Goal: Information Seeking & Learning: Learn about a topic

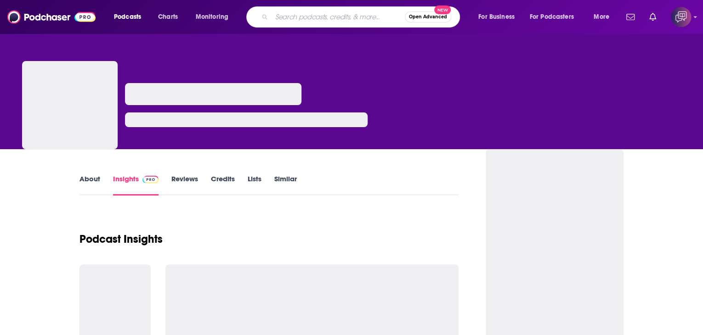
type input "Heavy Hitters"
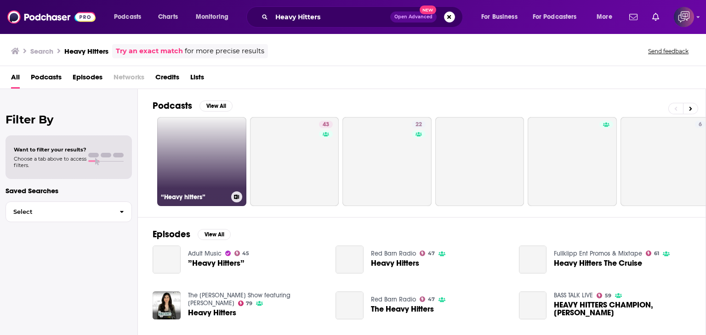
click at [204, 155] on link "“Heavy hitters”" at bounding box center [201, 161] width 89 height 89
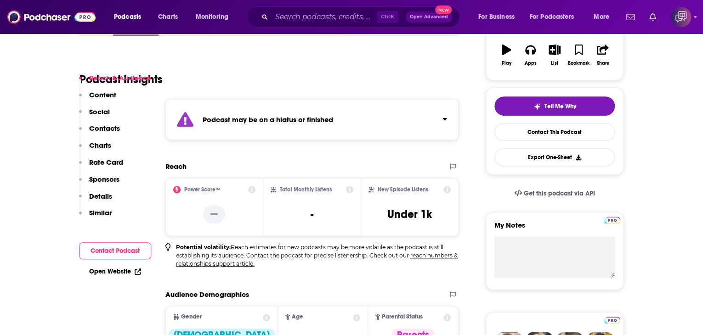
scroll to position [184, 0]
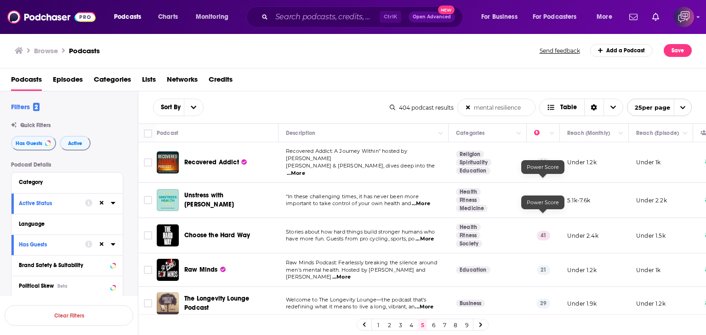
scroll to position [459, 0]
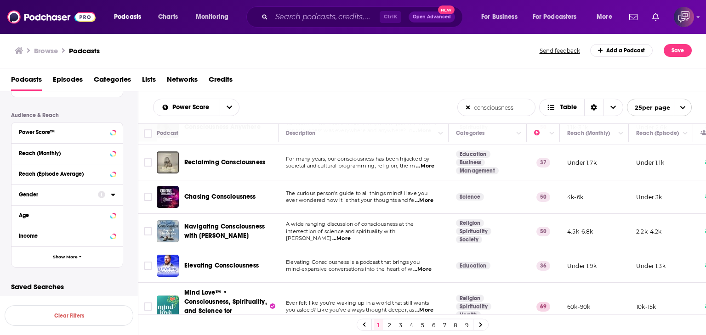
scroll to position [92, 0]
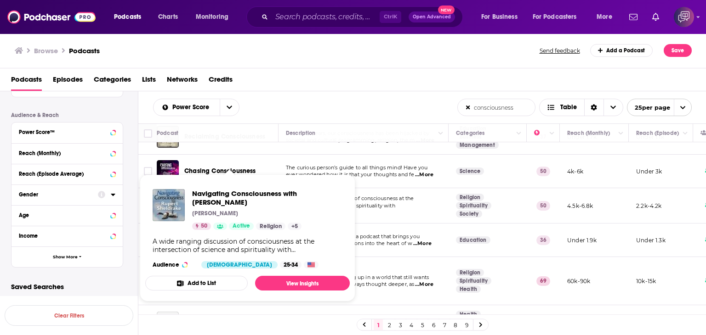
drag, startPoint x: 194, startPoint y: 188, endPoint x: 300, endPoint y: 202, distance: 106.6
click at [300, 202] on div "Navigating Consciousness with [PERSON_NAME] [PERSON_NAME] 50 Active Religion + …" at bounding box center [247, 229] width 204 height 94
copy span "Navigating Consciousness with [PERSON_NAME]"
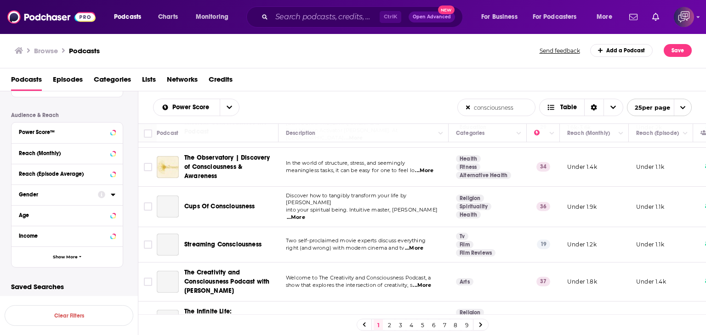
scroll to position [551, 0]
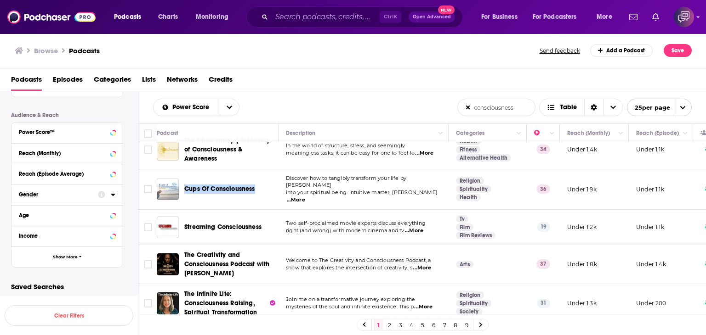
drag, startPoint x: 185, startPoint y: 166, endPoint x: 260, endPoint y: 166, distance: 74.4
click at [260, 170] on td "Cups Of Consciousness" at bounding box center [218, 190] width 122 height 40
copy span "Cups Of Consciousness"
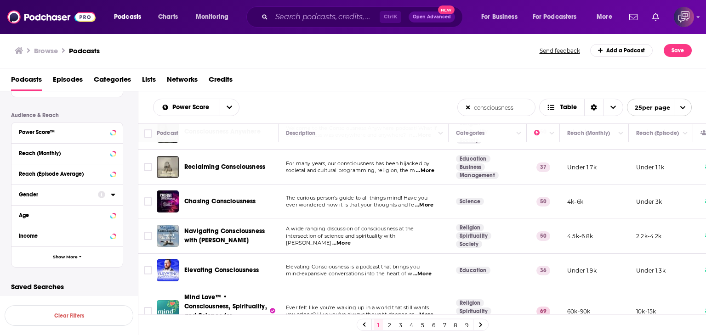
scroll to position [46, 0]
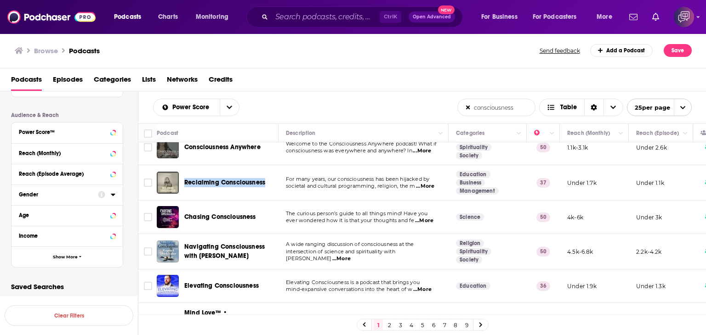
drag, startPoint x: 185, startPoint y: 172, endPoint x: 270, endPoint y: 178, distance: 84.7
click at [270, 178] on div "Reclaiming Consciousness" at bounding box center [232, 183] width 96 height 22
copy span "Reclaiming Consciousness"
drag, startPoint x: 184, startPoint y: 206, endPoint x: 266, endPoint y: 206, distance: 82.7
click at [266, 206] on div "Chasing Consciousness" at bounding box center [232, 217] width 96 height 22
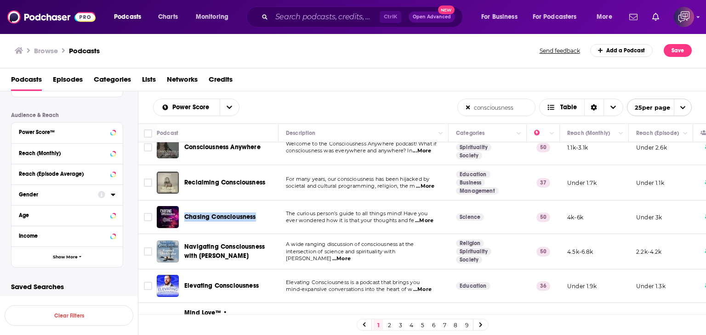
copy span "Chasing Consciousness"
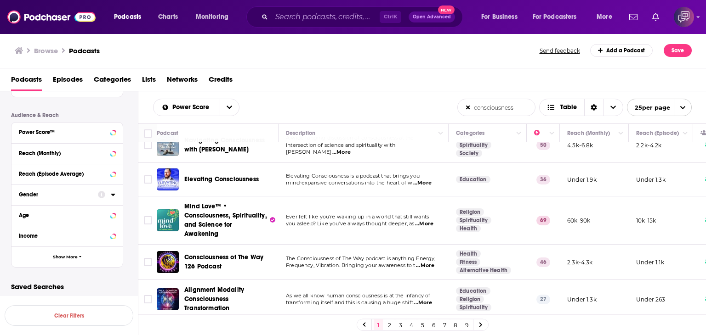
scroll to position [138, 0]
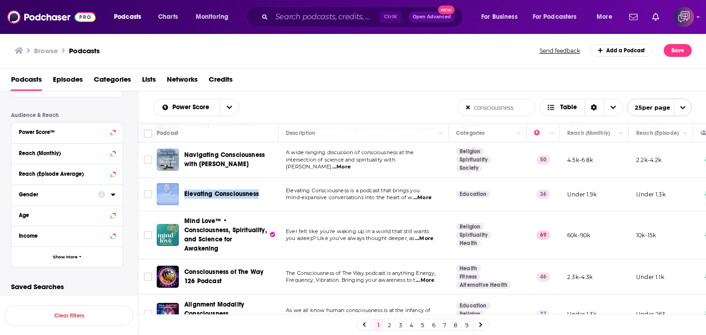
drag, startPoint x: 181, startPoint y: 186, endPoint x: 260, endPoint y: 186, distance: 79.5
click at [261, 187] on div "Elevating Consciousness" at bounding box center [218, 194] width 123 height 22
copy div "Elevating Consciousness"
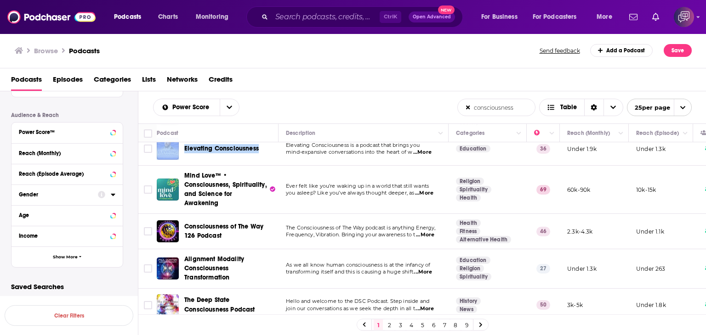
scroll to position [184, 0]
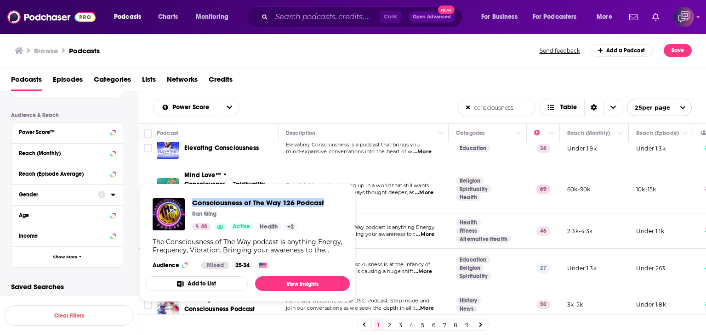
drag, startPoint x: 192, startPoint y: 197, endPoint x: 329, endPoint y: 201, distance: 137.4
click at [329, 201] on div "Consciousness of The Way 126 Podcast San Qing 46 Active Health + 2 The Consciou…" at bounding box center [247, 233] width 204 height 85
copy span "Consciousness of The Way 126 Podcast"
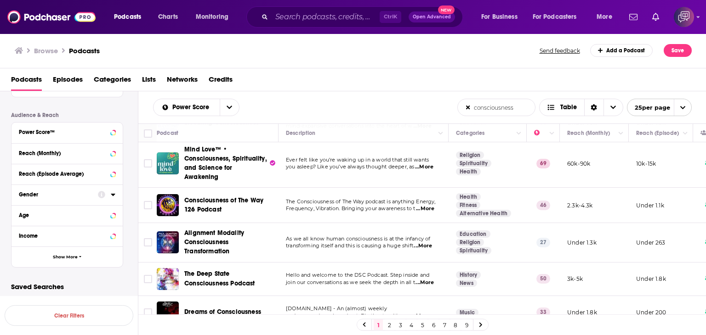
scroll to position [276, 0]
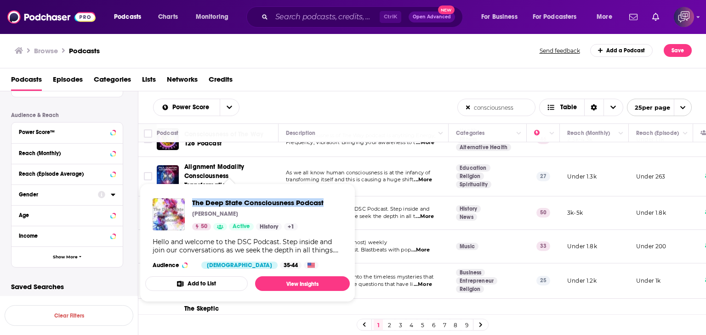
drag, startPoint x: 189, startPoint y: 194, endPoint x: 331, endPoint y: 194, distance: 141.5
click at [331, 194] on div "The Deep State Consciousness Podcast Richard Cox 50 Active History + 1 Hello an…" at bounding box center [247, 233] width 204 height 85
copy span "The Deep State Consciousness Podcast"
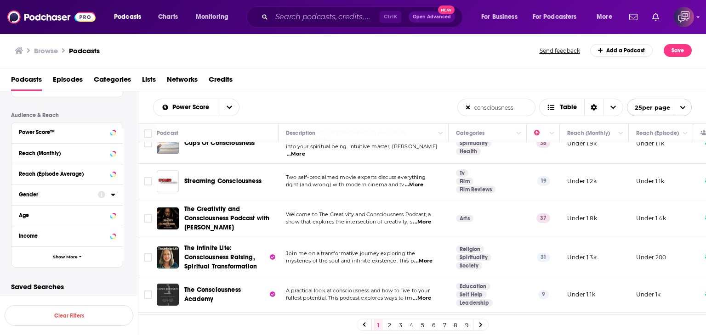
scroll to position [643, 0]
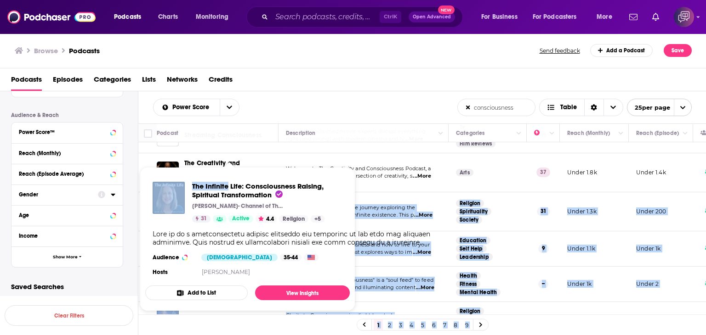
drag, startPoint x: 182, startPoint y: 184, endPoint x: 226, endPoint y: 185, distance: 44.6
click at [226, 185] on div "Podcasts Charts Monitoring Ctrl K Open Advanced New For Business For Podcasters…" at bounding box center [353, 167] width 706 height 335
click at [213, 178] on div "The Infinite Life: Consciousness Raising, Spiritual Transformation Katische Hab…" at bounding box center [247, 230] width 204 height 111
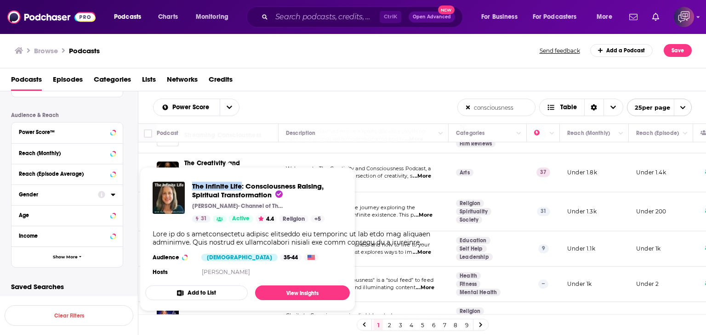
drag, startPoint x: 191, startPoint y: 181, endPoint x: 241, endPoint y: 178, distance: 50.1
click at [241, 178] on div "The Infinite Life: Consciousness Raising, Spiritual Transformation Katische Hab…" at bounding box center [247, 230] width 204 height 111
copy span "The Infinite Life"
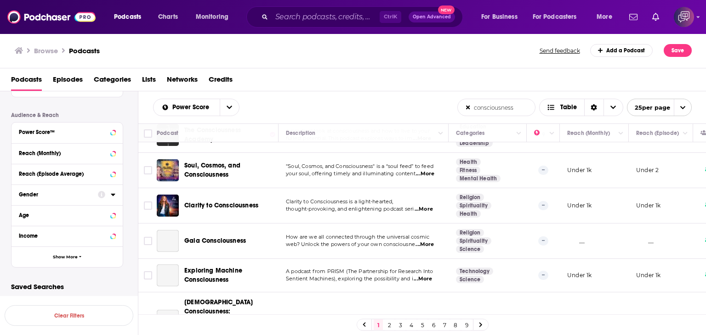
scroll to position [764, 0]
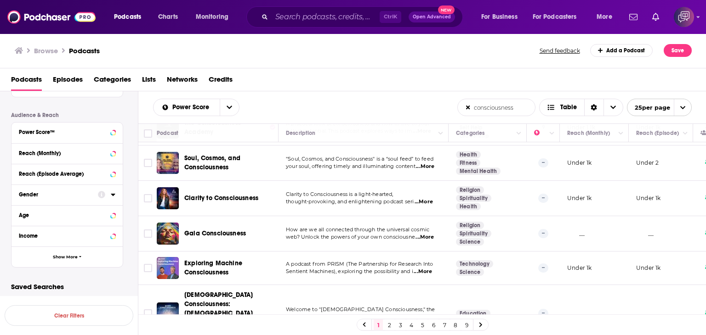
click at [389, 326] on link "2" at bounding box center [389, 325] width 9 height 11
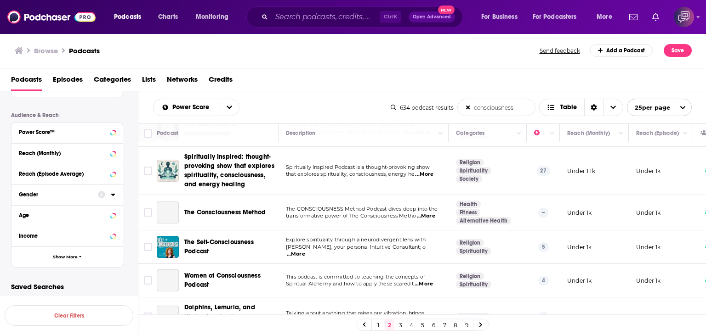
scroll to position [46, 0]
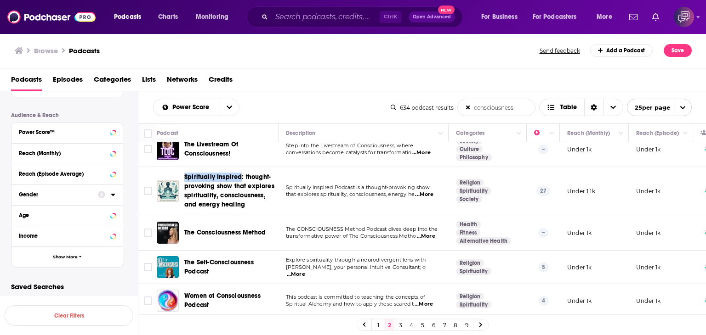
drag, startPoint x: 183, startPoint y: 168, endPoint x: 241, endPoint y: 169, distance: 57.4
click at [241, 169] on td "Spiritually Inspired: thought-provoking show that explores spirituality, consci…" at bounding box center [218, 191] width 122 height 48
copy span "Spiritually Inspired"
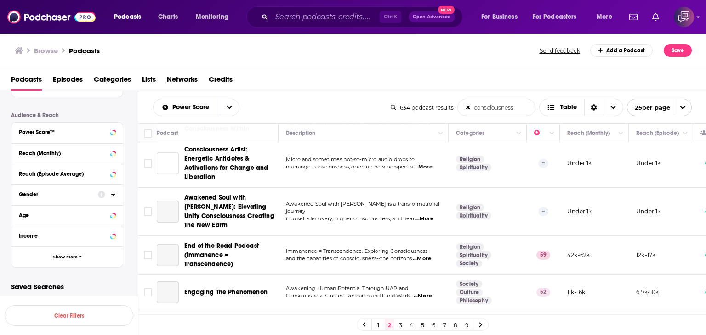
scroll to position [551, 0]
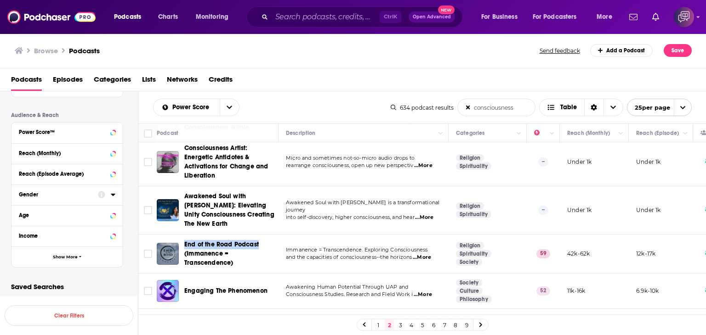
drag, startPoint x: 184, startPoint y: 194, endPoint x: 259, endPoint y: 193, distance: 74.9
click at [259, 235] on td "End of the Road Podcast (Immanence = Transcendence)" at bounding box center [218, 254] width 122 height 39
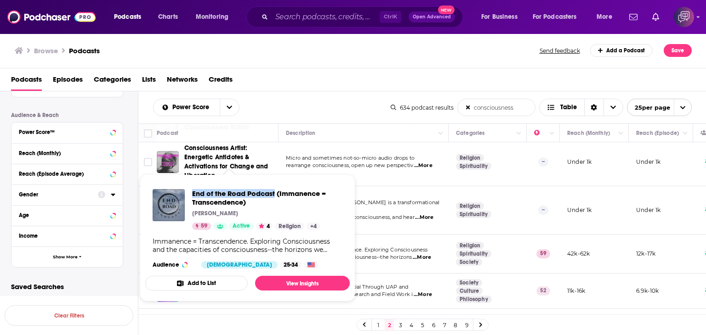
drag, startPoint x: 189, startPoint y: 186, endPoint x: 274, endPoint y: 190, distance: 84.6
click at [274, 190] on div "End of the Road Podcast (Immanence = Transcendence) Michael Kokal 59 Active 4 R…" at bounding box center [247, 229] width 204 height 94
copy span "End of the Road Podcast"
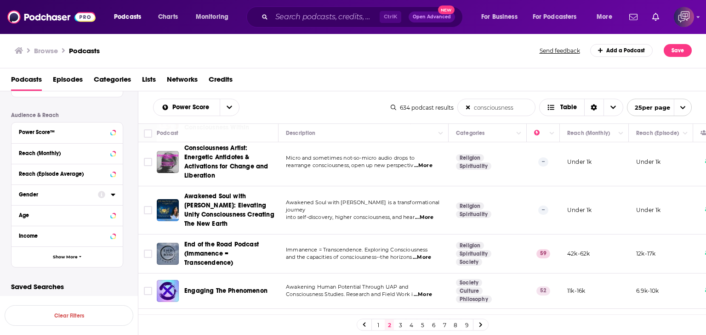
scroll to position [597, 0]
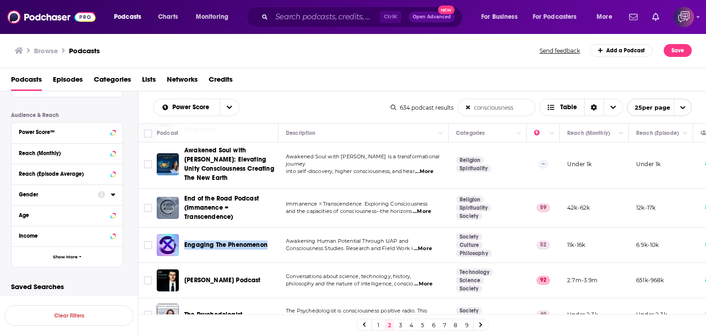
drag, startPoint x: 185, startPoint y: 193, endPoint x: 267, endPoint y: 195, distance: 82.3
click at [267, 234] on div "Engaging The Phenomenon" at bounding box center [232, 245] width 96 height 22
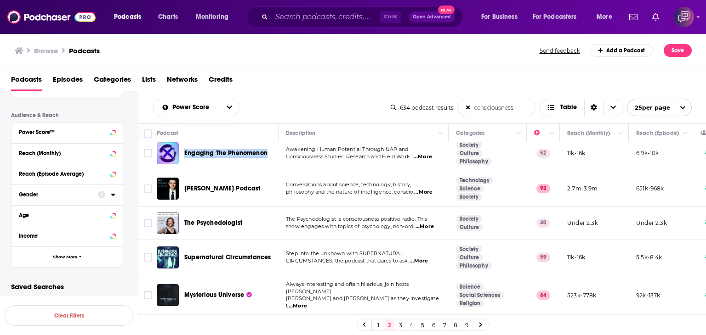
scroll to position [643, 0]
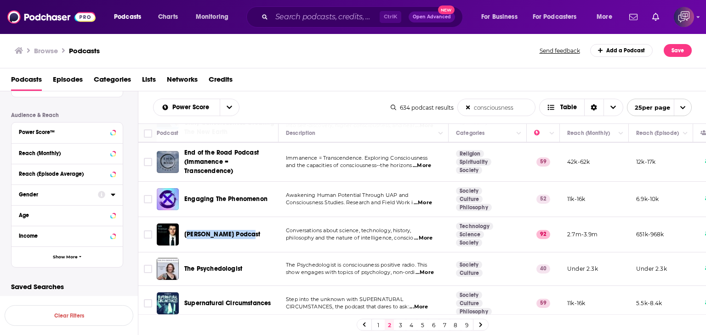
drag, startPoint x: 186, startPoint y: 184, endPoint x: 251, endPoint y: 184, distance: 65.2
click at [251, 224] on div "Lex Fridman Podcast" at bounding box center [232, 235] width 96 height 22
click at [184, 217] on td "Lex Fridman Podcast" at bounding box center [218, 234] width 122 height 35
drag, startPoint x: 183, startPoint y: 181, endPoint x: 263, endPoint y: 187, distance: 80.2
click at [263, 217] on td "Lex Fridman Podcast" at bounding box center [218, 234] width 122 height 35
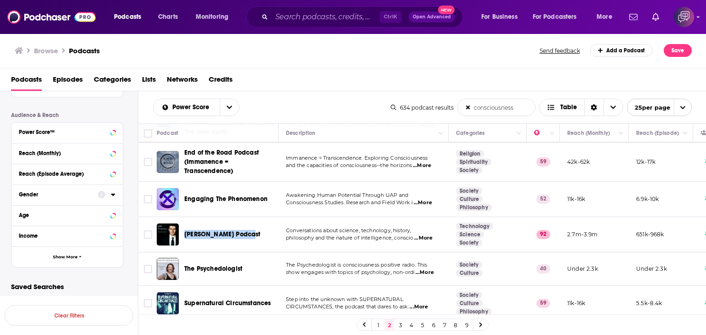
scroll to position [689, 0]
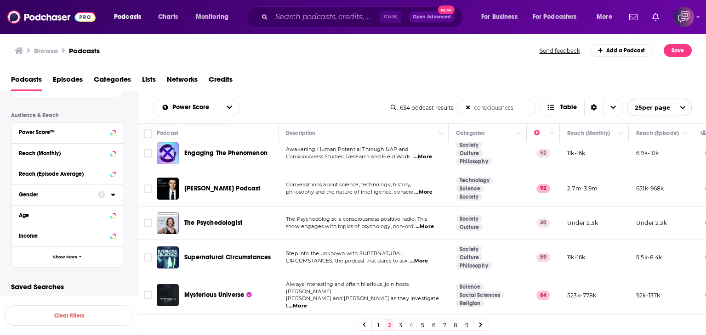
click at [424, 258] on span "...More" at bounding box center [418, 261] width 18 height 7
click at [262, 57] on div "Browse Podcasts Send feedback Add a Podcast Save" at bounding box center [353, 50] width 706 height 35
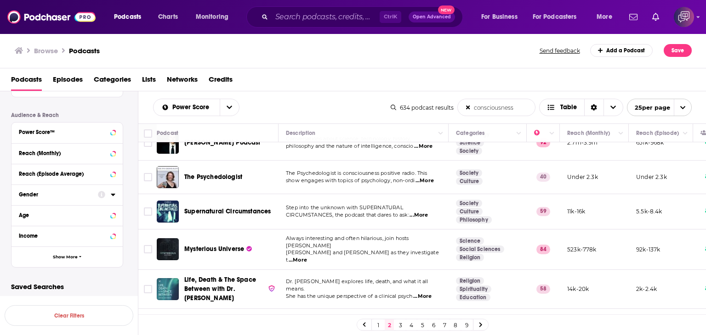
click at [307, 257] on span "...More" at bounding box center [298, 260] width 18 height 7
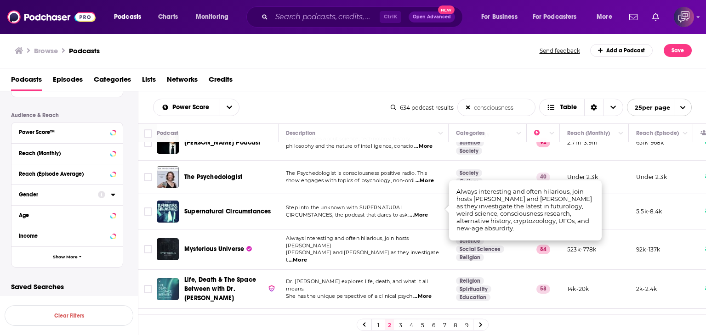
click at [285, 40] on div "Browse Podcasts Send feedback Add a Podcast Save" at bounding box center [353, 50] width 706 height 35
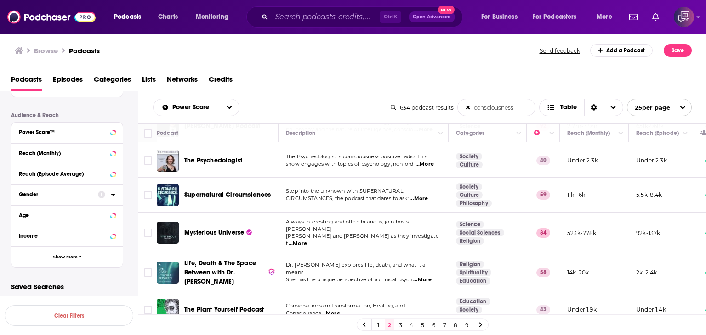
scroll to position [759, 0]
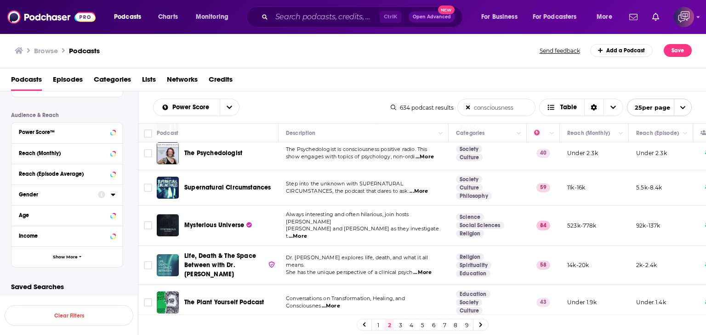
click at [333, 303] on span "...More" at bounding box center [331, 306] width 18 height 7
click at [186, 292] on div "The Plant Yourself Podcast" at bounding box center [232, 303] width 96 height 22
drag, startPoint x: 182, startPoint y: 280, endPoint x: 261, endPoint y: 277, distance: 79.1
click at [261, 321] on td "metaphysical gravity" at bounding box center [218, 338] width 122 height 35
drag, startPoint x: 402, startPoint y: 328, endPoint x: 423, endPoint y: 321, distance: 22.4
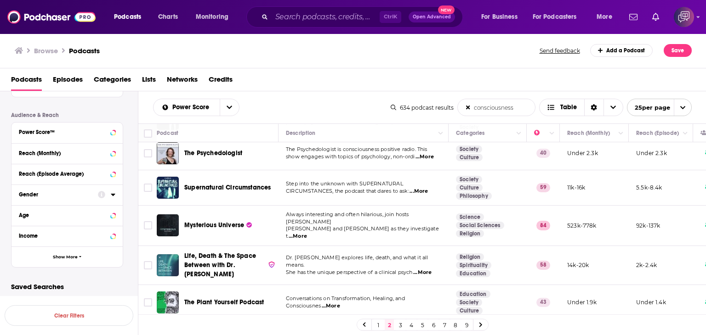
click at [402, 328] on link "3" at bounding box center [400, 325] width 9 height 11
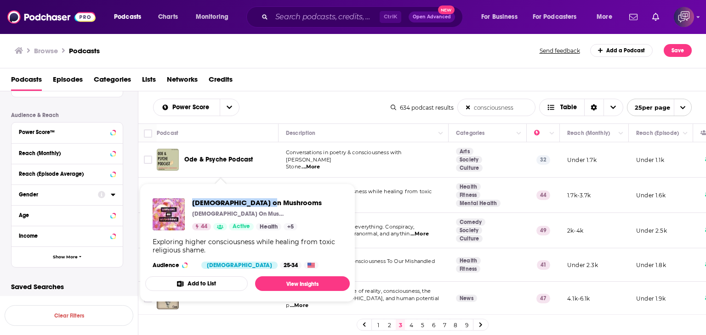
drag, startPoint x: 192, startPoint y: 196, endPoint x: 277, endPoint y: 196, distance: 85.9
click at [277, 196] on div "Mormons on Mushrooms Mormons On Mushrooms 44 Active Health + 5 Exploring higher…" at bounding box center [247, 233] width 204 height 85
click at [298, 50] on div "Browse Podcasts" at bounding box center [278, 50] width 526 height 13
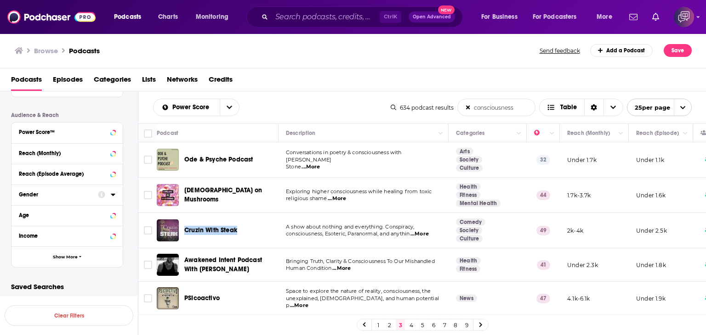
drag, startPoint x: 184, startPoint y: 219, endPoint x: 247, endPoint y: 219, distance: 63.4
click at [247, 220] on div "Cruzin With Steak" at bounding box center [218, 231] width 123 height 22
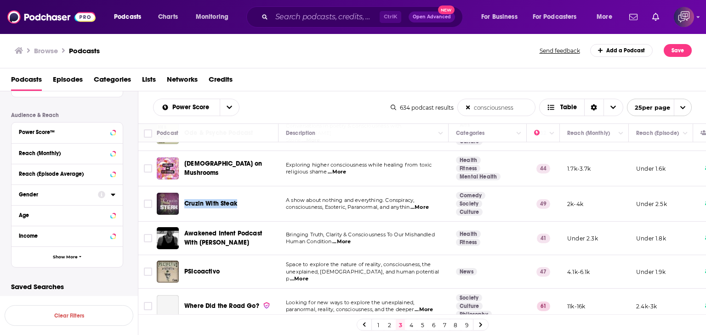
scroll to position [46, 0]
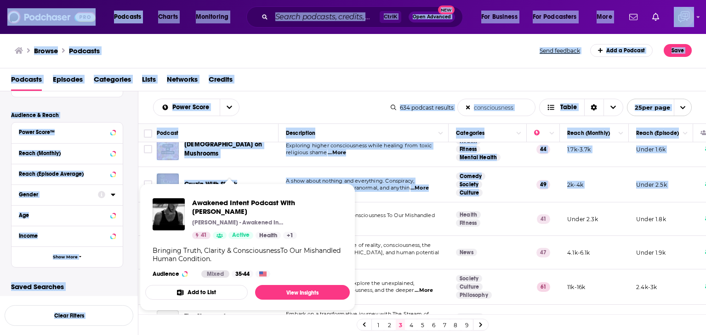
drag, startPoint x: 184, startPoint y: 206, endPoint x: 261, endPoint y: 218, distance: 78.1
click at [261, 218] on div "Podcasts Charts Monitoring Ctrl K Open Advanced New For Business For Podcasters…" at bounding box center [353, 167] width 706 height 335
click at [195, 194] on div "Awakened Intent Podcast With Chris Bale Chris Bale - Awakened Intent Podcast 41…" at bounding box center [247, 238] width 204 height 94
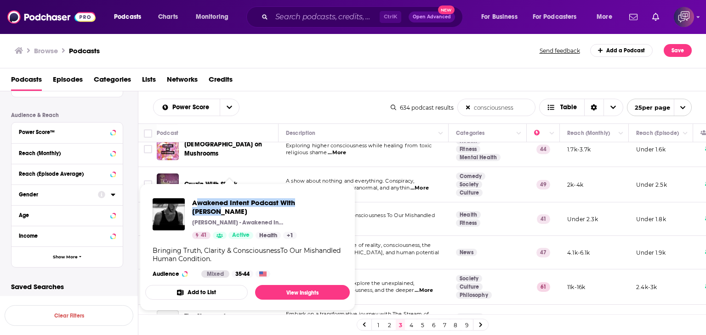
drag, startPoint x: 195, startPoint y: 194, endPoint x: 319, endPoint y: 197, distance: 124.5
click at [319, 197] on div "Awakened Intent Podcast With Chris Bale Chris Bale - Awakened Intent Podcast 41…" at bounding box center [247, 238] width 204 height 94
click at [189, 193] on div "Awakened Intent Podcast With Chris Bale Chris Bale - Awakened Intent Podcast 41…" at bounding box center [247, 238] width 204 height 94
drag, startPoint x: 189, startPoint y: 193, endPoint x: 338, endPoint y: 204, distance: 149.3
click at [338, 204] on div "Awakened Intent Podcast With Chris Bale Chris Bale - Awakened Intent Podcast 41…" at bounding box center [247, 238] width 204 height 94
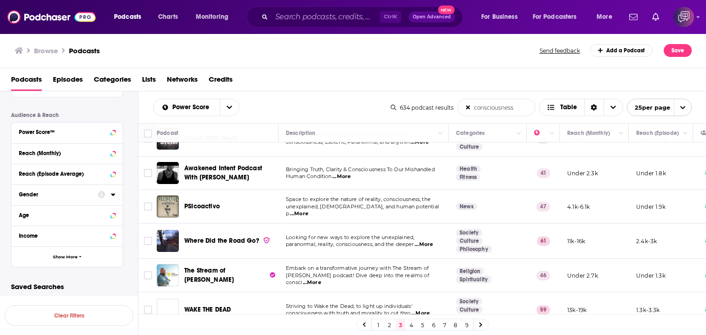
scroll to position [138, 0]
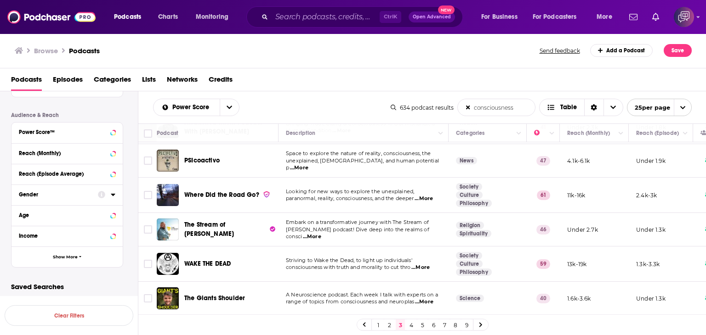
drag, startPoint x: 184, startPoint y: 184, endPoint x: 264, endPoint y: 186, distance: 79.9
click at [264, 186] on div "Where Did the Road Go?" at bounding box center [218, 195] width 123 height 22
drag, startPoint x: 180, startPoint y: 221, endPoint x: 244, endPoint y: 218, distance: 64.4
click at [244, 219] on div "The Stream of David" at bounding box center [218, 230] width 123 height 22
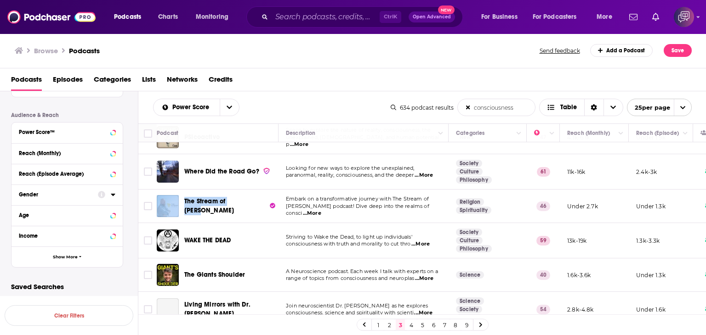
scroll to position [184, 0]
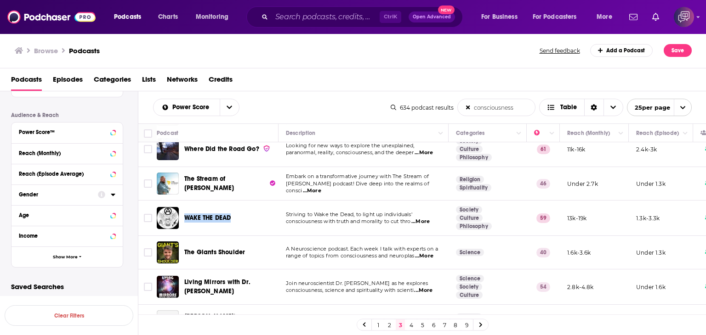
drag, startPoint x: 193, startPoint y: 210, endPoint x: 232, endPoint y: 209, distance: 38.1
click at [232, 209] on div "WAKE THE DEAD" at bounding box center [218, 218] width 123 height 22
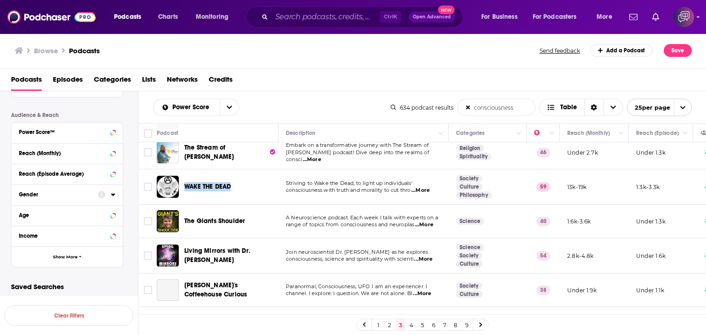
scroll to position [230, 0]
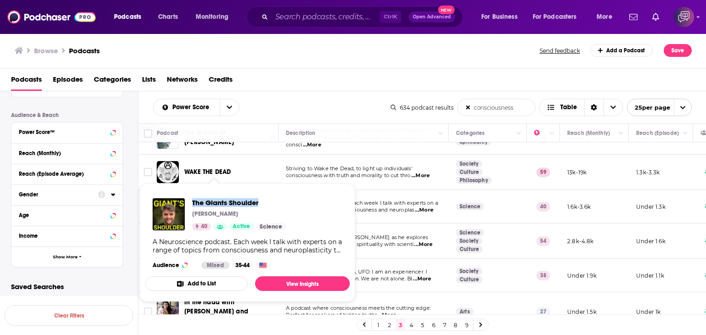
drag, startPoint x: 192, startPoint y: 195, endPoint x: 275, endPoint y: 186, distance: 82.8
click at [275, 186] on span "The Giants Shoulder Evan McGloughlin 40 Active Science A Neuroscience podcast. …" at bounding box center [247, 243] width 204 height 119
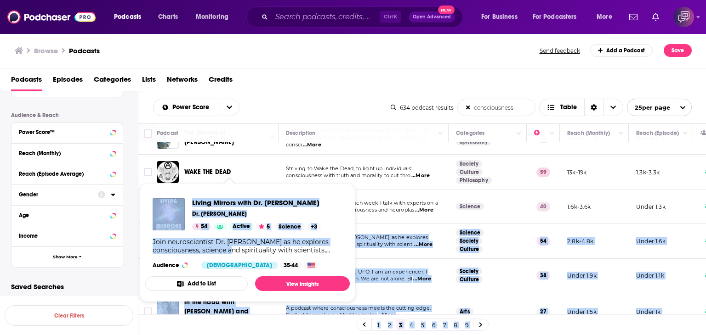
drag, startPoint x: 185, startPoint y: 230, endPoint x: 206, endPoint y: 217, distance: 24.9
click at [241, 248] on div "Podcasts Charts Monitoring Ctrl K Open Advanced New For Business For Podcasters…" at bounding box center [353, 167] width 706 height 335
click at [192, 192] on div "Living Mirrors with Dr. James Cooke Dr. James Cooke 54 Active 5 Science + 3 Joi…" at bounding box center [247, 233] width 204 height 85
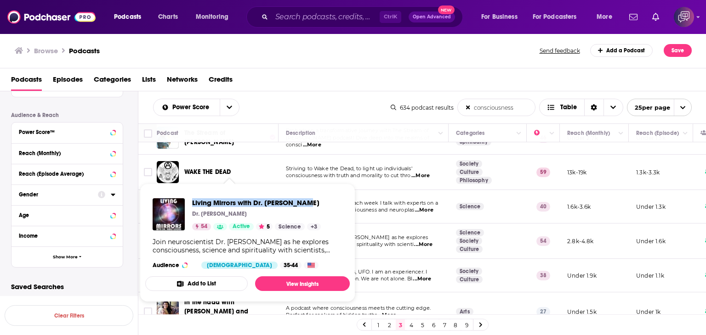
drag, startPoint x: 190, startPoint y: 192, endPoint x: 330, endPoint y: 199, distance: 140.3
click at [330, 199] on div "Living Mirrors with Dr. James Cooke Dr. James Cooke 54 Active 5 Science + 3 Joi…" at bounding box center [247, 233] width 204 height 85
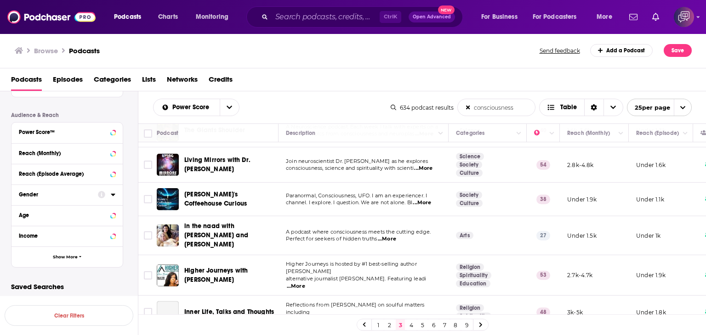
scroll to position [322, 0]
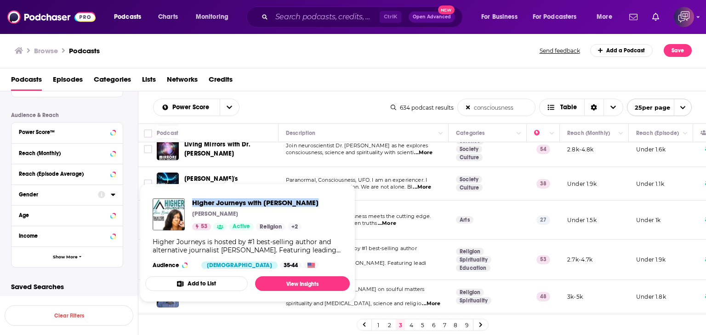
drag, startPoint x: 190, startPoint y: 191, endPoint x: 311, endPoint y: 194, distance: 120.4
click at [311, 194] on div "Higher Journeys with Alexis Brooks Alexis Brooks 53 Active Religion + 2 Higher …" at bounding box center [247, 233] width 204 height 85
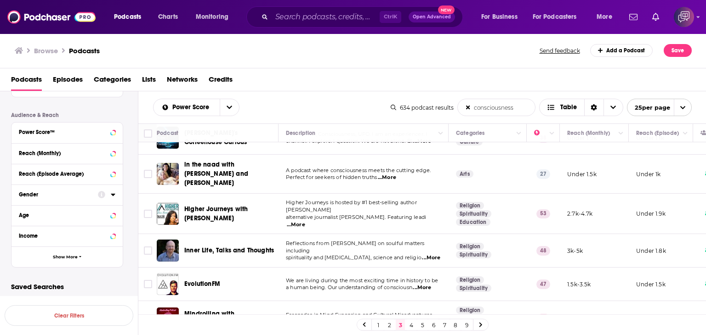
scroll to position [413, 0]
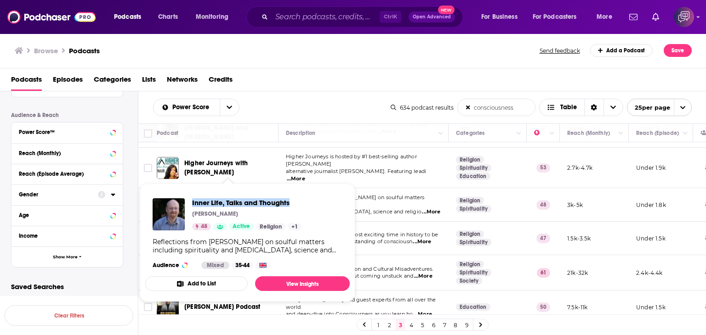
drag, startPoint x: 191, startPoint y: 194, endPoint x: 298, endPoint y: 187, distance: 107.7
click at [298, 187] on span "Inner Life, Talks and Thoughts Mark Vernon 48 Active Religion + 1 Reflections f…" at bounding box center [247, 243] width 204 height 119
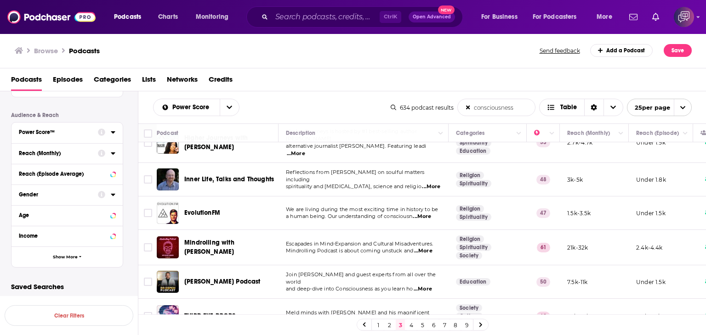
scroll to position [505, 0]
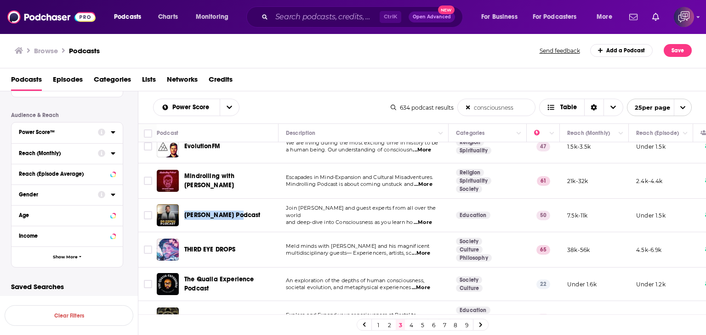
drag, startPoint x: 181, startPoint y: 193, endPoint x: 251, endPoint y: 193, distance: 69.4
click at [251, 204] on div "Dr Espen Podcast" at bounding box center [218, 215] width 123 height 22
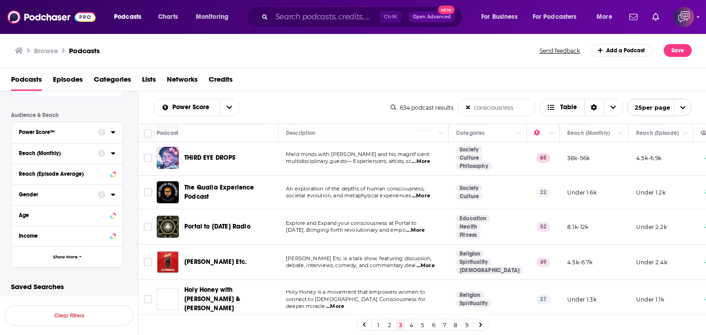
scroll to position [551, 0]
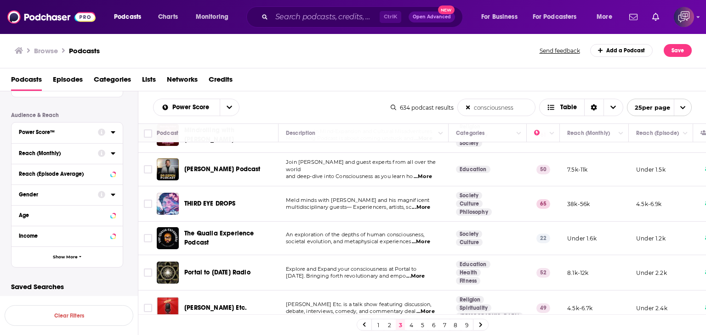
click at [424, 204] on span "...More" at bounding box center [421, 207] width 18 height 7
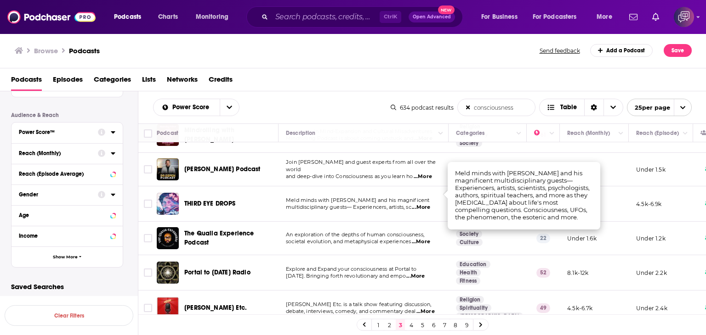
click at [250, 51] on div "Browse Podcasts" at bounding box center [278, 50] width 526 height 13
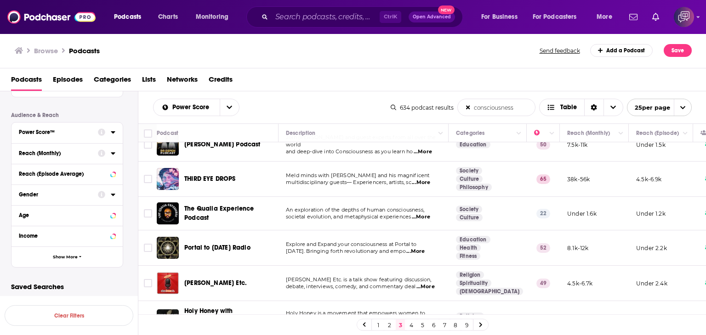
scroll to position [597, 0]
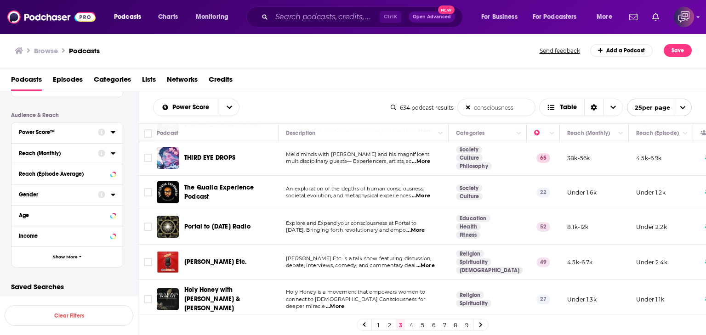
drag, startPoint x: 186, startPoint y: 207, endPoint x: 263, endPoint y: 208, distance: 77.2
click at [263, 216] on div "Portal to Ascension Radio" at bounding box center [232, 227] width 96 height 22
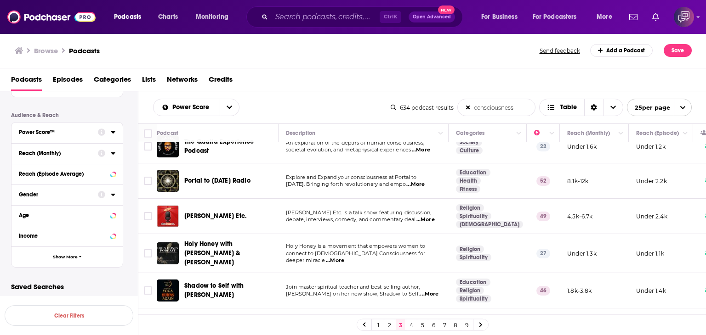
scroll to position [689, 0]
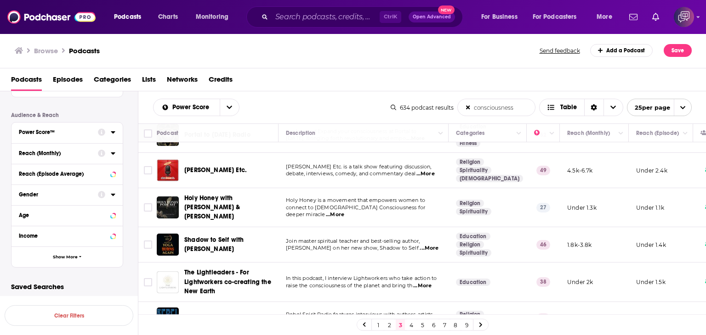
click at [180, 234] on div "Shadow to Self with Acharya Shunya" at bounding box center [218, 245] width 123 height 22
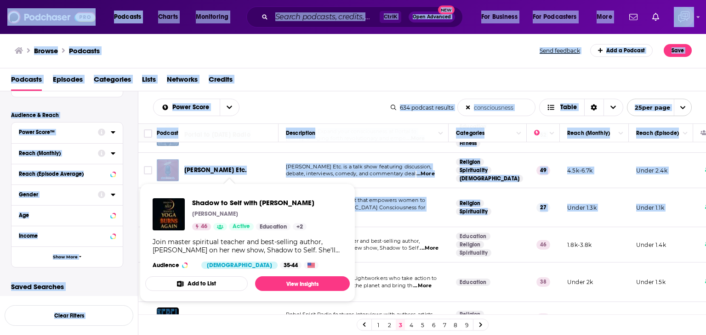
drag, startPoint x: 183, startPoint y: 213, endPoint x: 224, endPoint y: 233, distance: 45.4
click at [224, 233] on div "Podcasts Charts Monitoring Ctrl K Open Advanced New For Business For Podcasters…" at bounding box center [353, 167] width 706 height 335
click at [193, 192] on div "Shadow to Self with Acharya Shunya Acharya Shunya 46 Active Education + 2 Join …" at bounding box center [247, 233] width 204 height 85
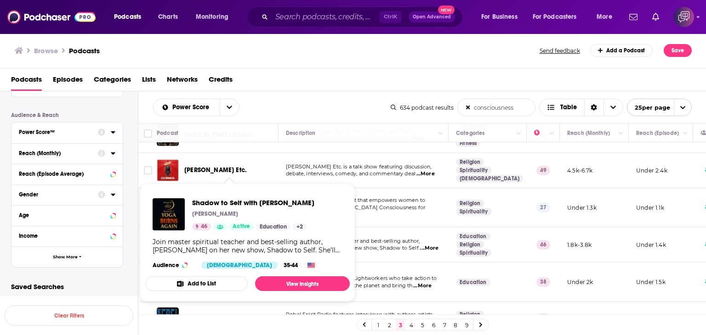
drag, startPoint x: 190, startPoint y: 193, endPoint x: 333, endPoint y: 201, distance: 142.6
click at [333, 201] on div "Shadow to Self with Acharya Shunya Acharya Shunya 46 Active Education + 2 Join …" at bounding box center [247, 233] width 204 height 85
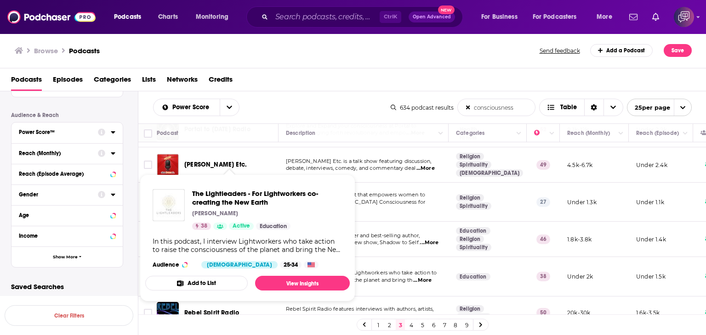
scroll to position [696, 0]
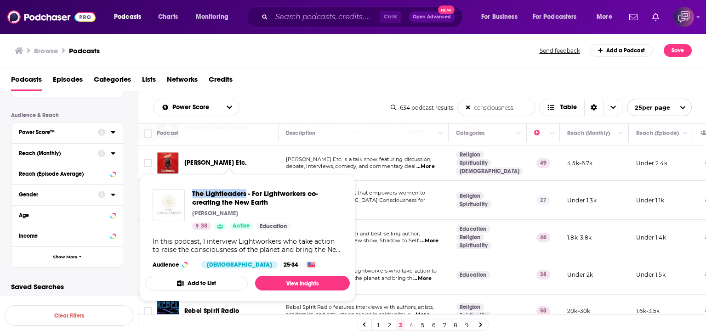
drag, startPoint x: 190, startPoint y: 186, endPoint x: 246, endPoint y: 187, distance: 56.1
click at [246, 187] on div "The Lightleaders - For Lightworkers co-creating the New Earth Alex E Lamber 38 …" at bounding box center [247, 229] width 204 height 94
drag, startPoint x: 197, startPoint y: 187, endPoint x: 246, endPoint y: 189, distance: 49.2
click at [246, 189] on div "The Lightleaders - For Lightworkers co-creating the New Earth Alex E Lamber 38 …" at bounding box center [247, 229] width 204 height 94
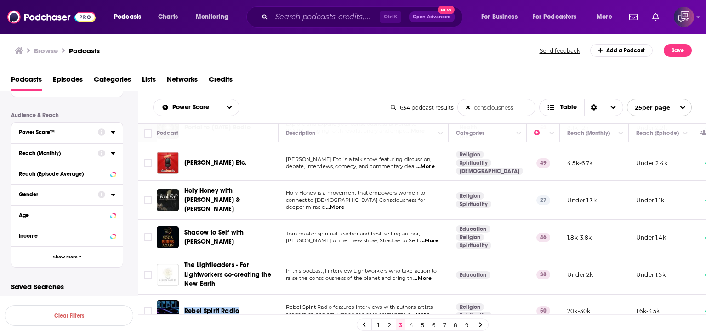
drag, startPoint x: 184, startPoint y: 285, endPoint x: 240, endPoint y: 289, distance: 55.7
click at [240, 300] on div "Rebel Spirit Radio" at bounding box center [232, 311] width 96 height 22
click at [413, 329] on link "4" at bounding box center [411, 325] width 9 height 11
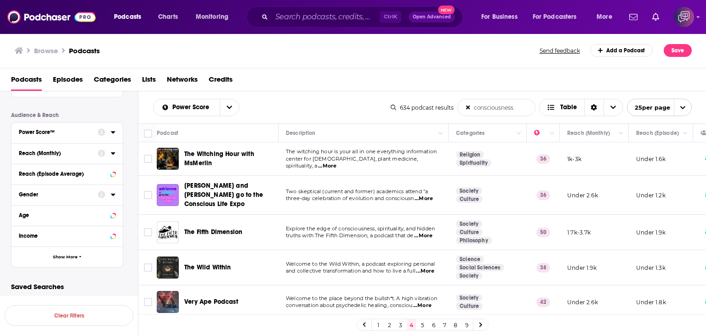
click at [336, 163] on span "...More" at bounding box center [327, 166] width 18 height 7
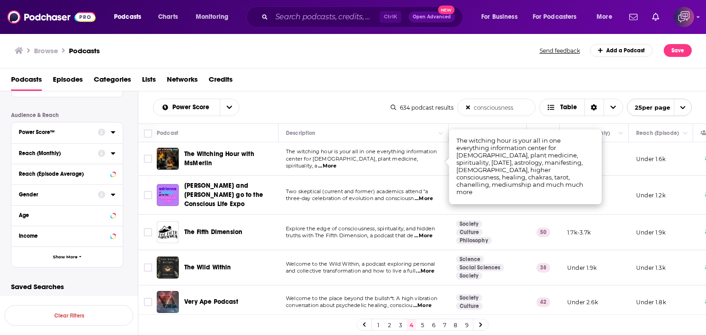
click at [184, 146] on td "The Witching Hour with MsMerlin" at bounding box center [218, 159] width 122 height 34
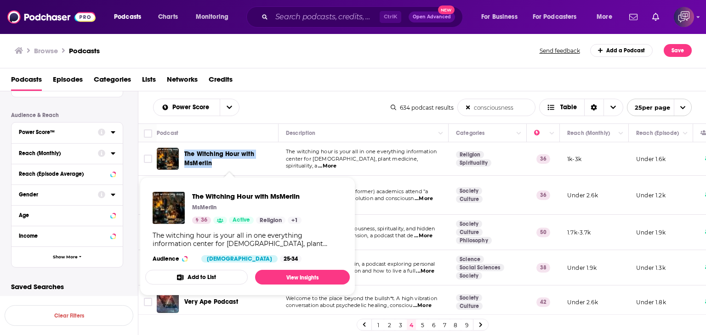
drag, startPoint x: 184, startPoint y: 146, endPoint x: 247, endPoint y: 160, distance: 65.0
click at [247, 160] on td "The Witching Hour with MsMerlin" at bounding box center [218, 159] width 122 height 34
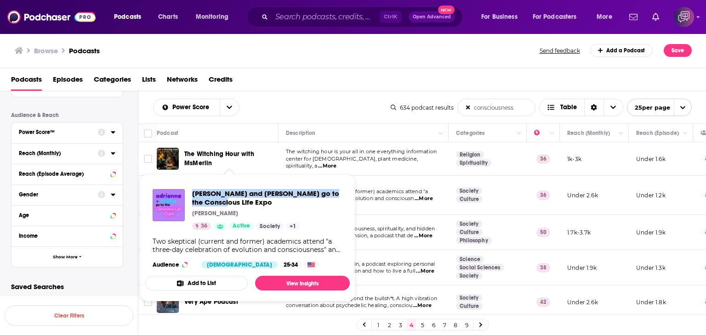
drag, startPoint x: 191, startPoint y: 188, endPoint x: 257, endPoint y: 200, distance: 66.8
click at [257, 200] on div "Adrienne and Lekha go to the Conscious Life Expo Lekha Shupeck 36 Active Societ…" at bounding box center [247, 229] width 204 height 94
click at [255, 204] on span "Adrienne and Lekha go to the Conscious Life Expo" at bounding box center [267, 197] width 150 height 17
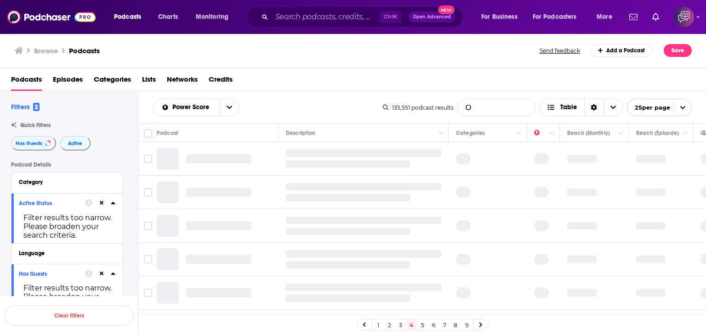
click at [494, 108] on input "List Search Input" at bounding box center [496, 107] width 77 height 17
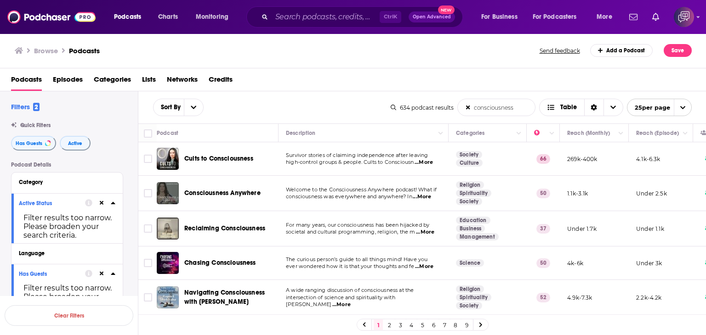
type input "consciousness"
click at [390, 328] on link "2" at bounding box center [389, 325] width 9 height 11
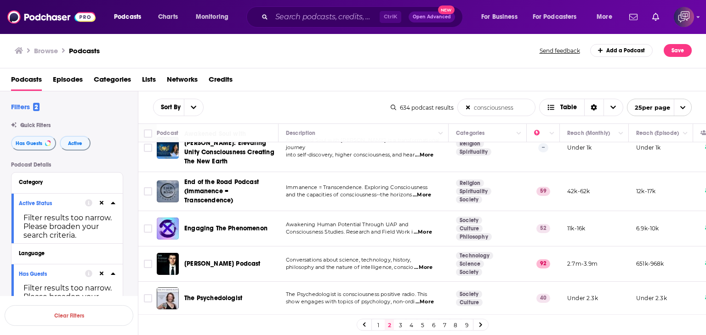
scroll to position [575, 0]
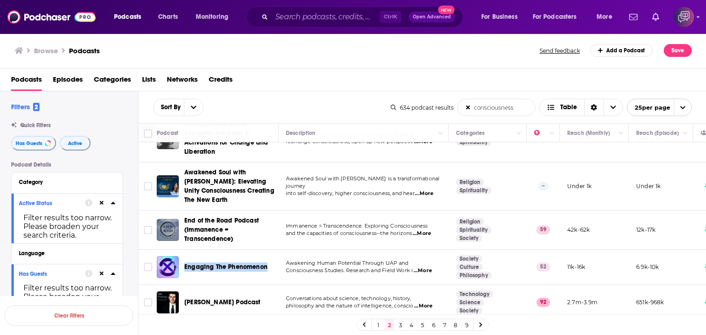
drag, startPoint x: 182, startPoint y: 214, endPoint x: 273, endPoint y: 219, distance: 90.6
click at [273, 250] on td "Engaging The Phenomenon" at bounding box center [218, 267] width 122 height 35
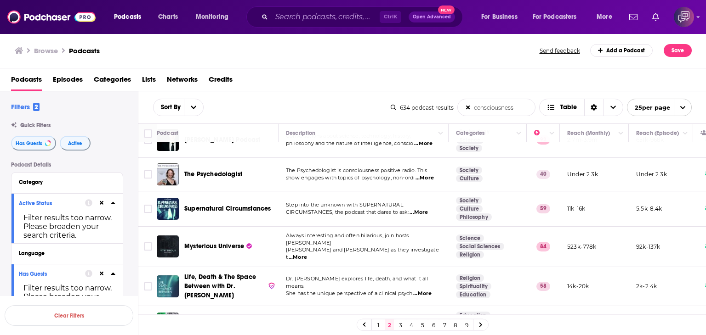
scroll to position [759, 0]
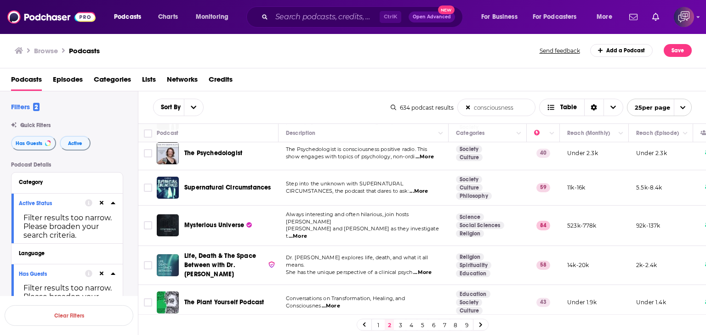
click at [307, 233] on span "...More" at bounding box center [298, 236] width 18 height 7
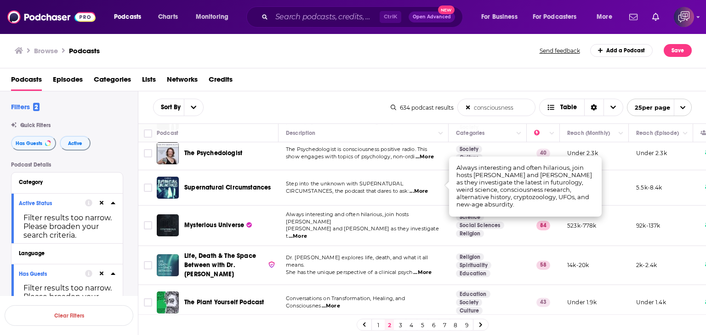
click at [315, 50] on div "Browse Podcasts" at bounding box center [278, 50] width 526 height 13
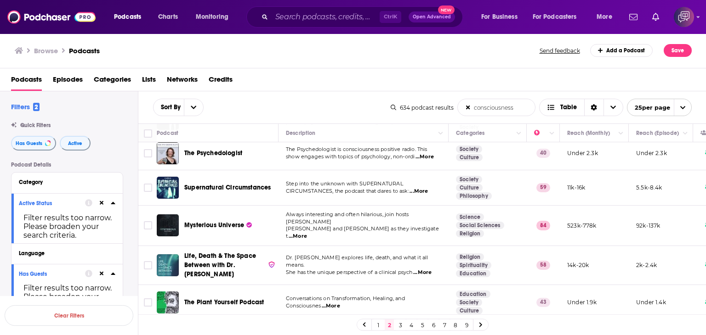
click at [399, 324] on link "3" at bounding box center [400, 325] width 9 height 11
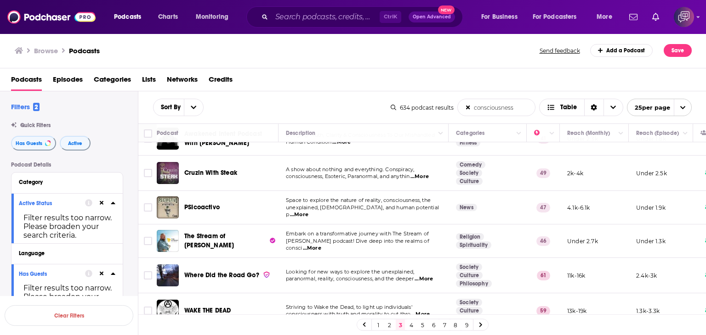
scroll to position [138, 0]
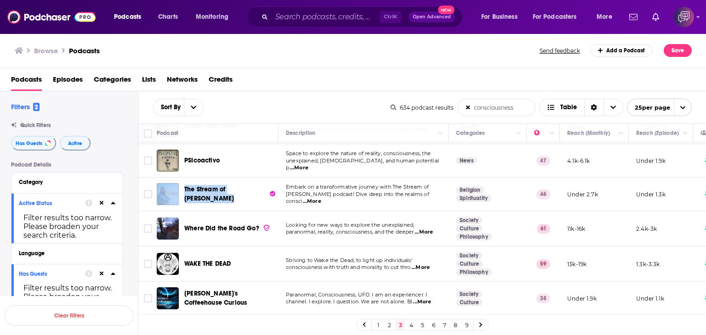
drag, startPoint x: 181, startPoint y: 183, endPoint x: 247, endPoint y: 184, distance: 66.2
click at [247, 184] on div "The Stream of David" at bounding box center [218, 194] width 123 height 22
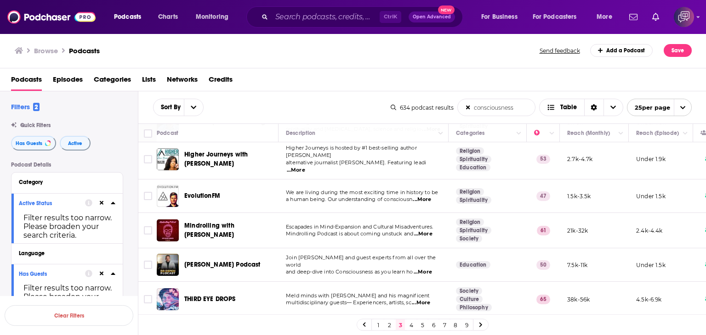
scroll to position [459, 0]
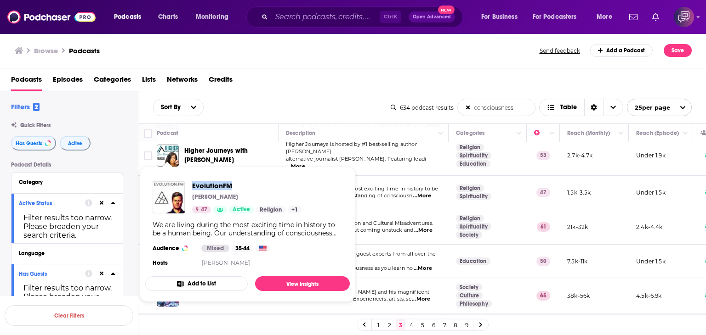
drag, startPoint x: 192, startPoint y: 175, endPoint x: 239, endPoint y: 177, distance: 47.8
click at [239, 177] on div "EvolutionFM Scott Britton 47 Active Religion + 1 We are living during the most …" at bounding box center [247, 225] width 204 height 102
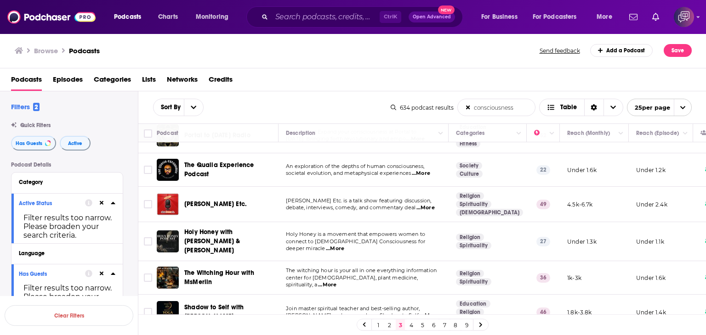
scroll to position [696, 0]
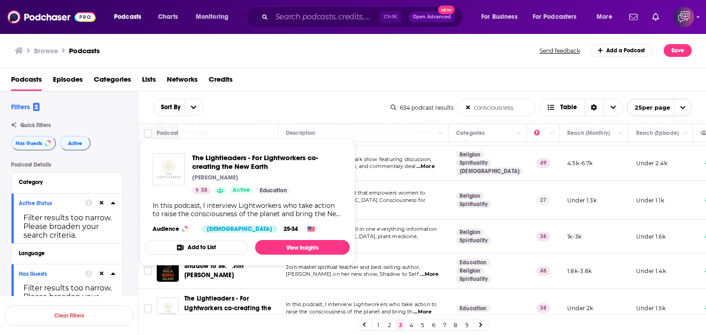
click at [309, 51] on div "Browse Podcasts" at bounding box center [278, 50] width 526 height 13
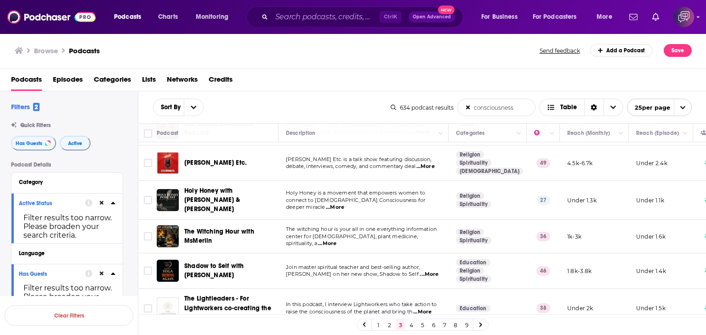
click at [281, 52] on div "Browse Podcasts" at bounding box center [278, 50] width 526 height 13
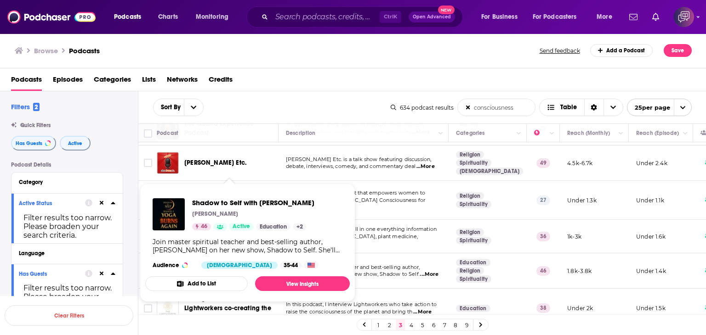
drag, startPoint x: 190, startPoint y: 196, endPoint x: 323, endPoint y: 195, distance: 133.7
click at [323, 195] on div "Shadow to Self with Acharya Shunya Acharya Shunya 46 Active Education + 2 Join …" at bounding box center [247, 233] width 204 height 85
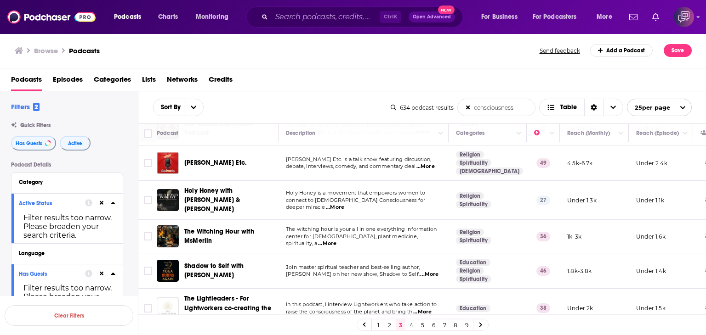
click at [413, 328] on link "4" at bounding box center [411, 325] width 9 height 11
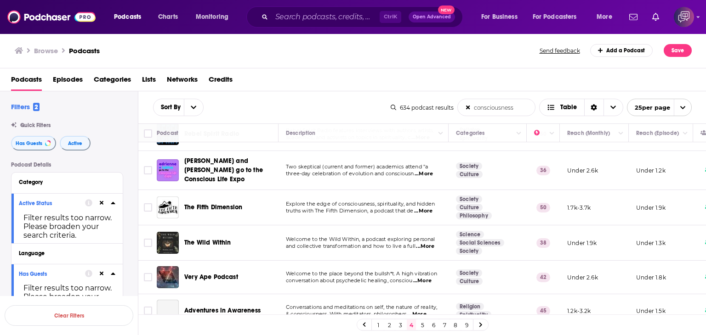
scroll to position [46, 0]
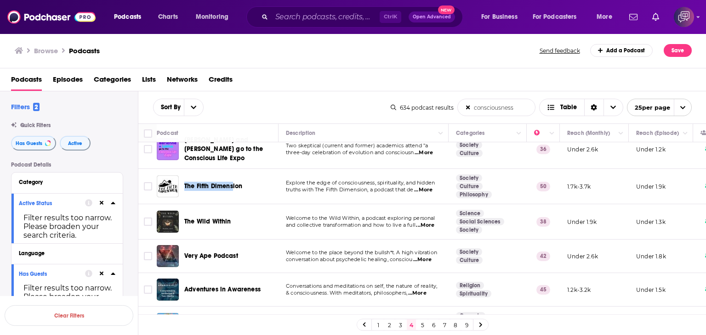
drag, startPoint x: 183, startPoint y: 174, endPoint x: 233, endPoint y: 173, distance: 50.1
click at [233, 175] on div "The Fifth Dimension" at bounding box center [218, 186] width 123 height 22
drag, startPoint x: 179, startPoint y: 171, endPoint x: 249, endPoint y: 173, distance: 69.4
click at [249, 175] on div "The Fifth Dimension" at bounding box center [218, 186] width 123 height 22
